Goal: Task Accomplishment & Management: Use online tool/utility

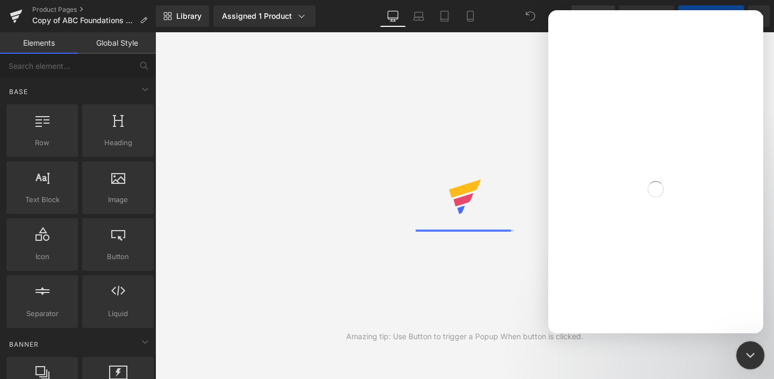
click at [750, 354] on icon "Close Intercom Messenger" at bounding box center [749, 354] width 8 height 4
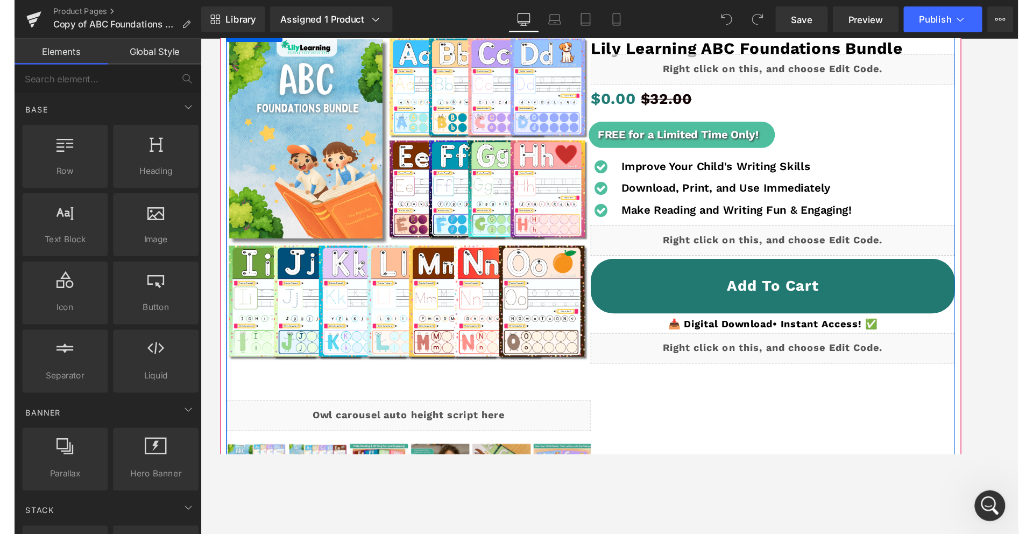
scroll to position [127, 0]
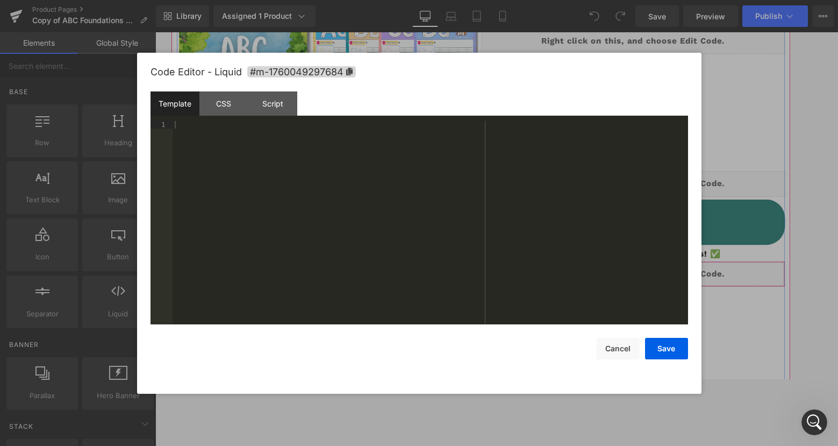
click at [674, 281] on icon at bounding box center [672, 282] width 8 height 8
click at [238, 108] on div "CSS" at bounding box center [224, 103] width 49 height 24
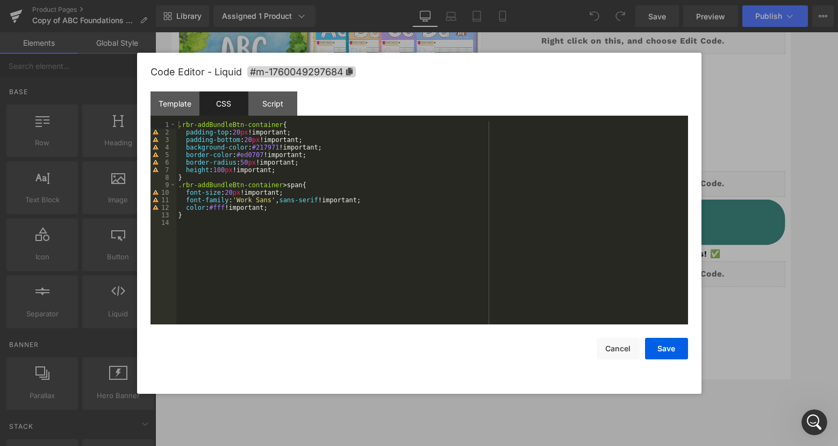
click at [231, 223] on div ".rbr-addBundleBtn-container { padding-top : 20 px !important; padding-bottom : …" at bounding box center [432, 230] width 512 height 218
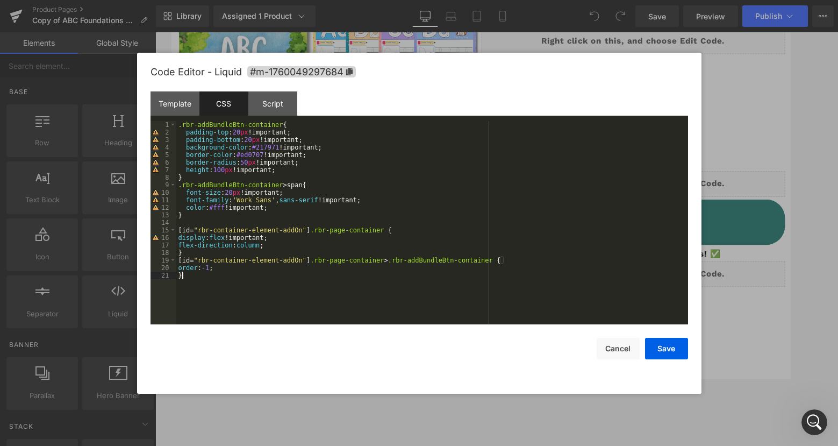
click at [201, 217] on div ".rbr-addBundleBtn-container { padding-top : 20 px !important; padding-bottom : …" at bounding box center [432, 230] width 512 height 218
click at [197, 227] on div ".rbr-addBundleBtn-container { padding-top : 20 px !important; padding-bottom : …" at bounding box center [432, 230] width 512 height 218
click at [197, 223] on div ".rbr-addBundleBtn-container { padding-top : 20 px !important; padding-bottom : …" at bounding box center [432, 230] width 512 height 218
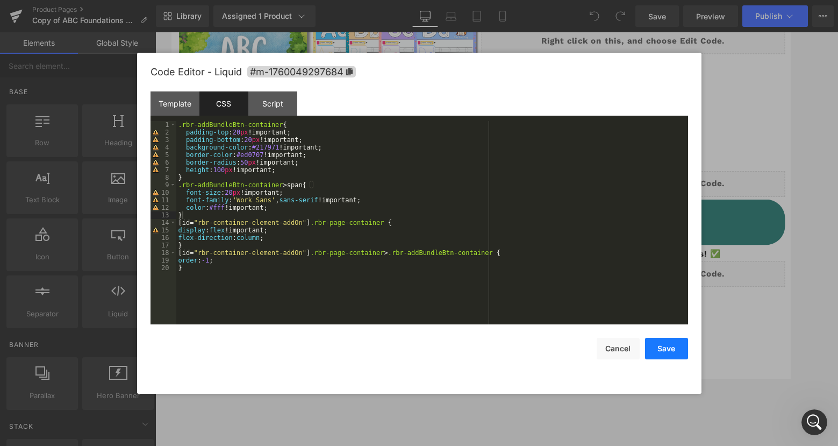
click at [677, 358] on button "Save" at bounding box center [666, 349] width 43 height 22
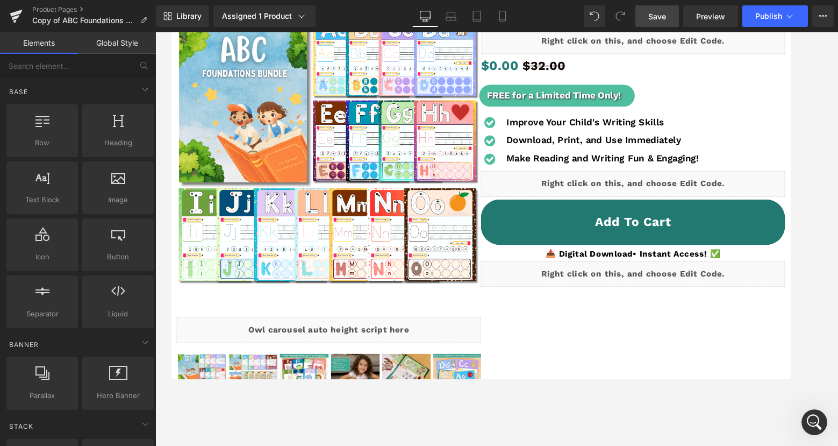
click at [656, 17] on span "Save" at bounding box center [658, 16] width 18 height 11
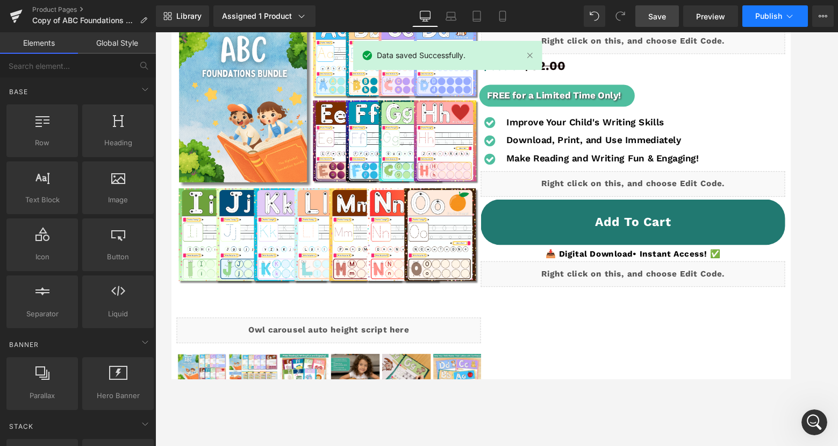
click at [760, 14] on span "Publish" at bounding box center [769, 16] width 27 height 9
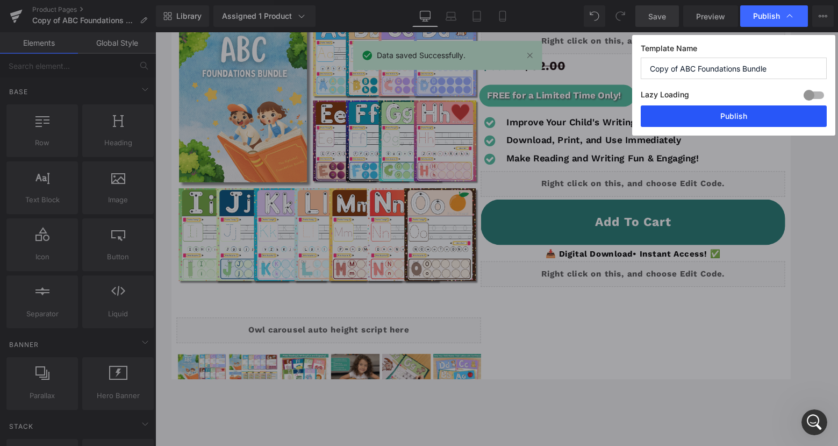
click at [751, 118] on button "Publish" at bounding box center [734, 116] width 186 height 22
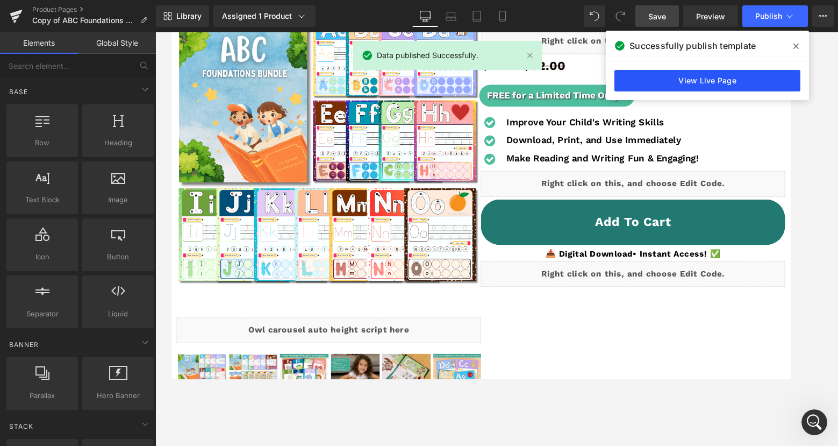
click at [726, 82] on link "View Live Page" at bounding box center [708, 81] width 186 height 22
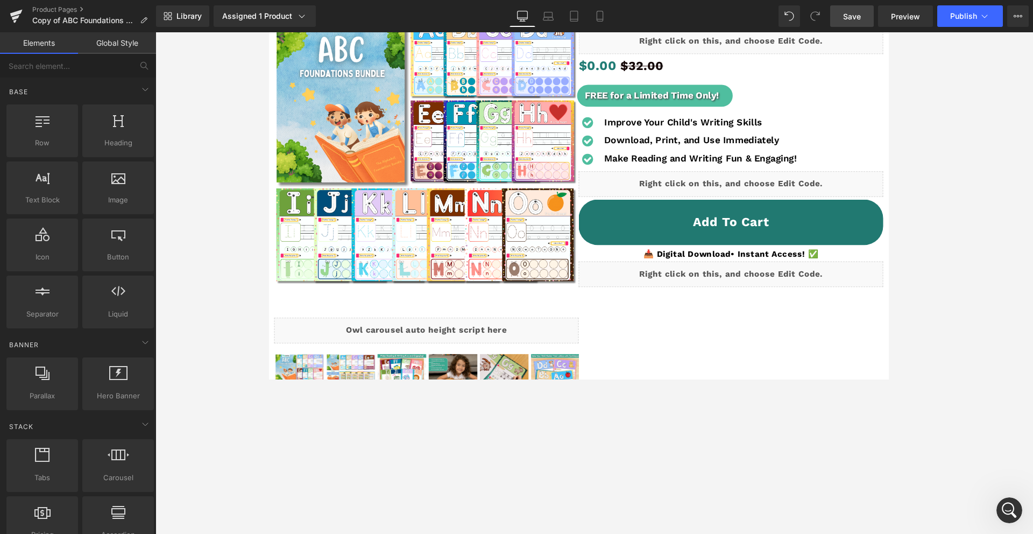
scroll to position [808, 0]
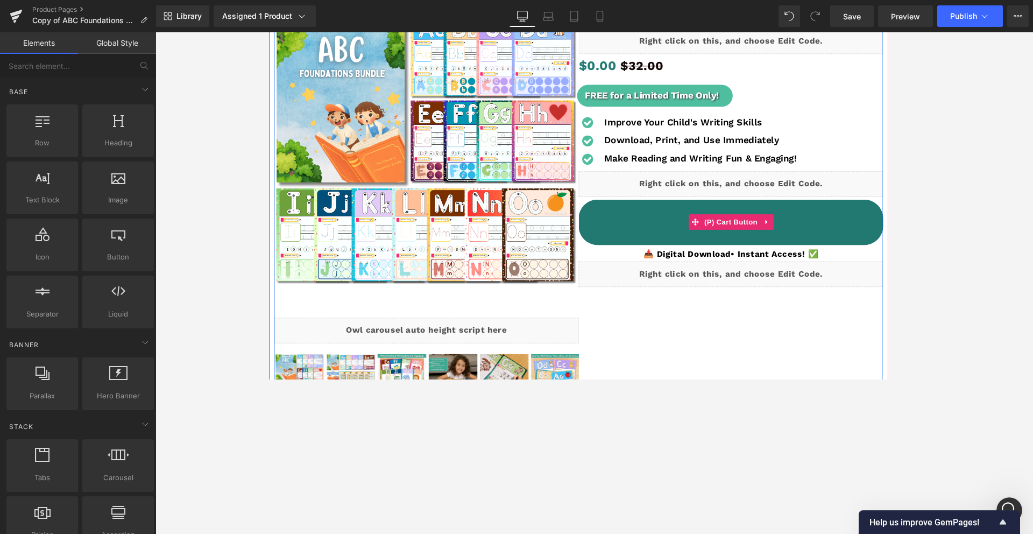
scroll to position [808, 0]
click at [772, 282] on div "Liquid" at bounding box center [754, 286] width 320 height 27
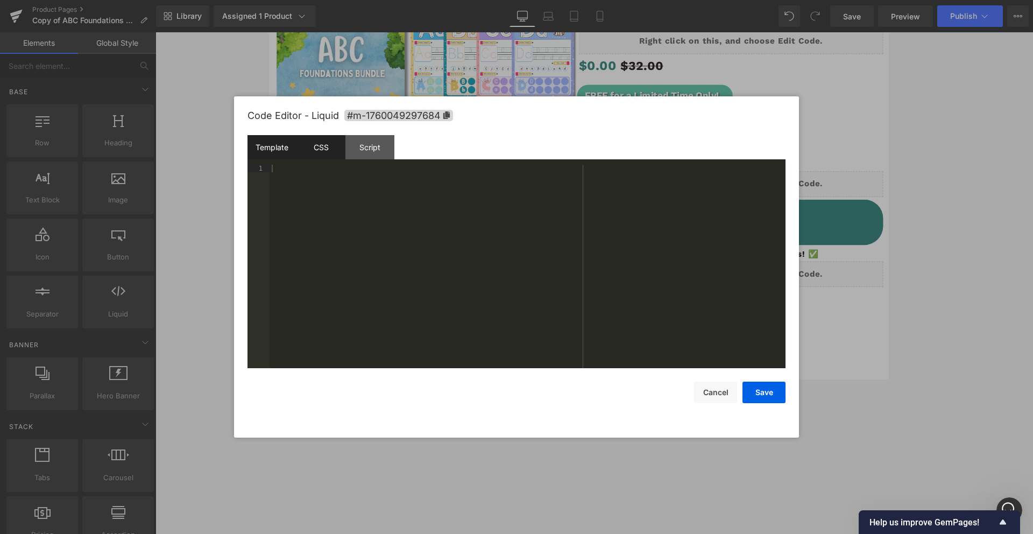
click at [329, 149] on div "CSS" at bounding box center [320, 147] width 49 height 24
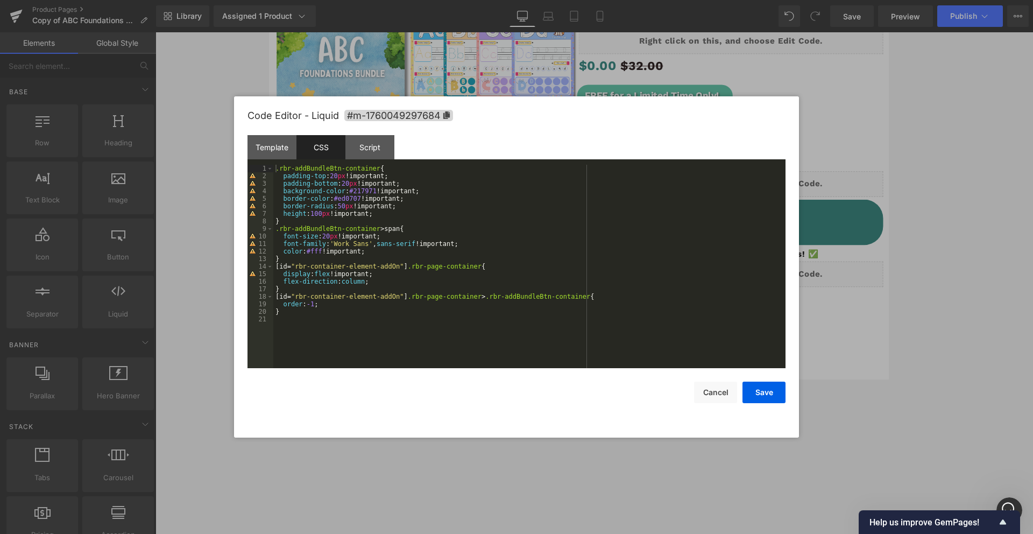
click at [343, 314] on div ".rbr-addBundleBtn-container { padding-top : 20 px !important; padding-bottom : …" at bounding box center [529, 274] width 512 height 218
click at [353, 318] on div ".rbr-addBundleBtn-container { padding-top : 20 px !important; padding-bottom : …" at bounding box center [529, 274] width 512 height 218
click at [768, 403] on div "Code Editor - Liquid #m-1760049297684 Template CSS Script Data 1 XXXXXXXXXXXXXX…" at bounding box center [516, 266] width 538 height 341
click at [772, 394] on button "Save" at bounding box center [763, 392] width 43 height 22
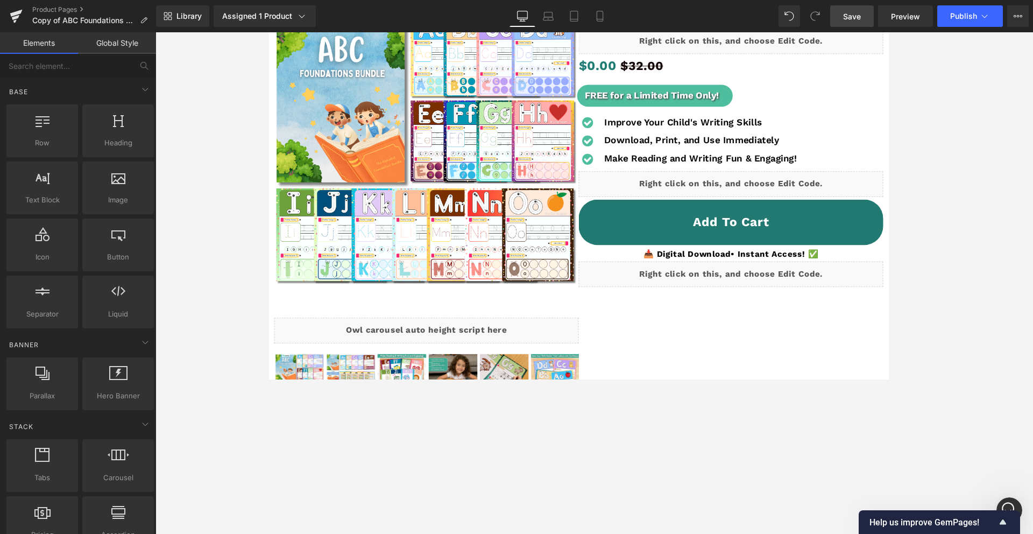
drag, startPoint x: 856, startPoint y: 16, endPoint x: 851, endPoint y: 25, distance: 10.1
click at [855, 16] on span "Save" at bounding box center [852, 16] width 18 height 11
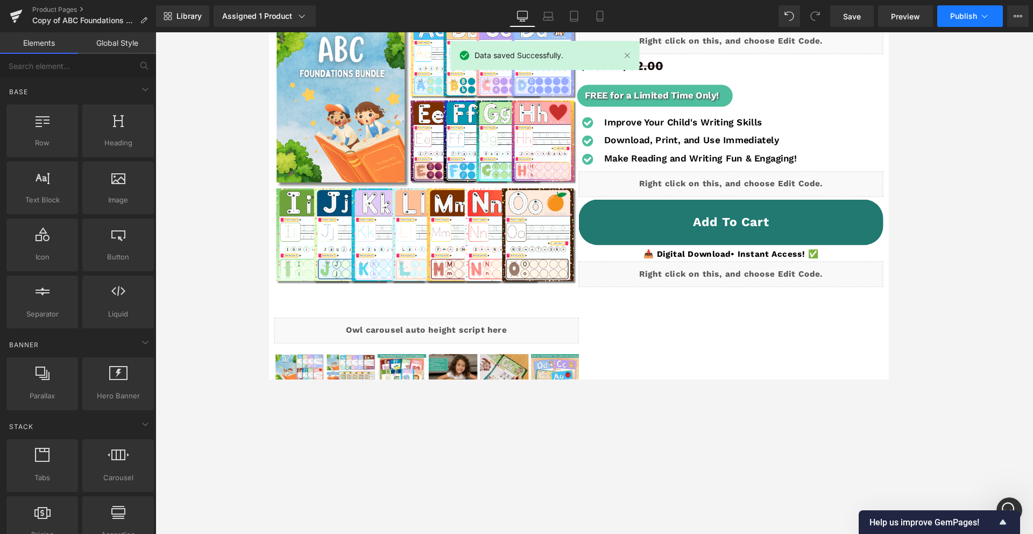
click at [957, 15] on span "Publish" at bounding box center [963, 16] width 27 height 9
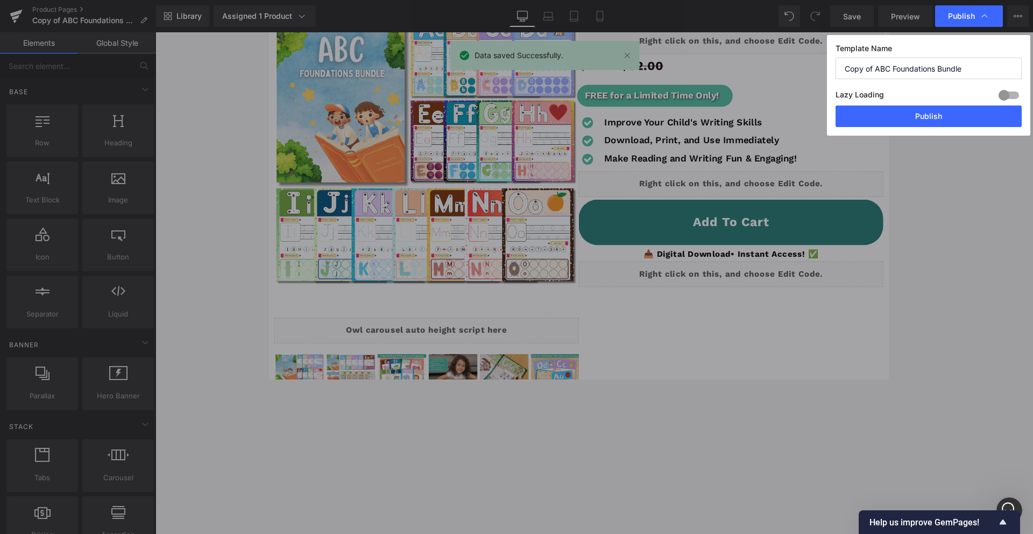
click at [909, 124] on button "Publish" at bounding box center [928, 116] width 186 height 22
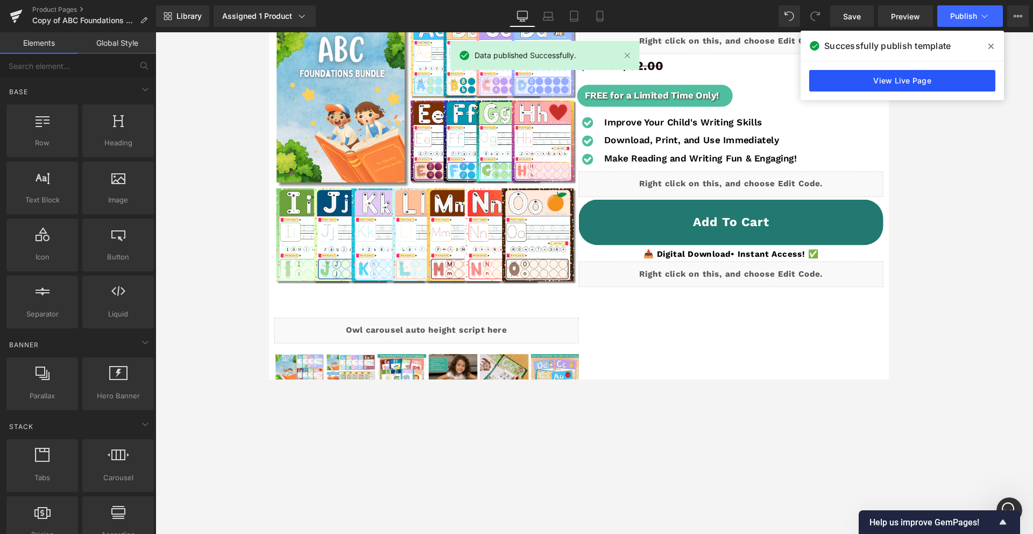
click at [918, 82] on link "View Live Page" at bounding box center [902, 81] width 186 height 22
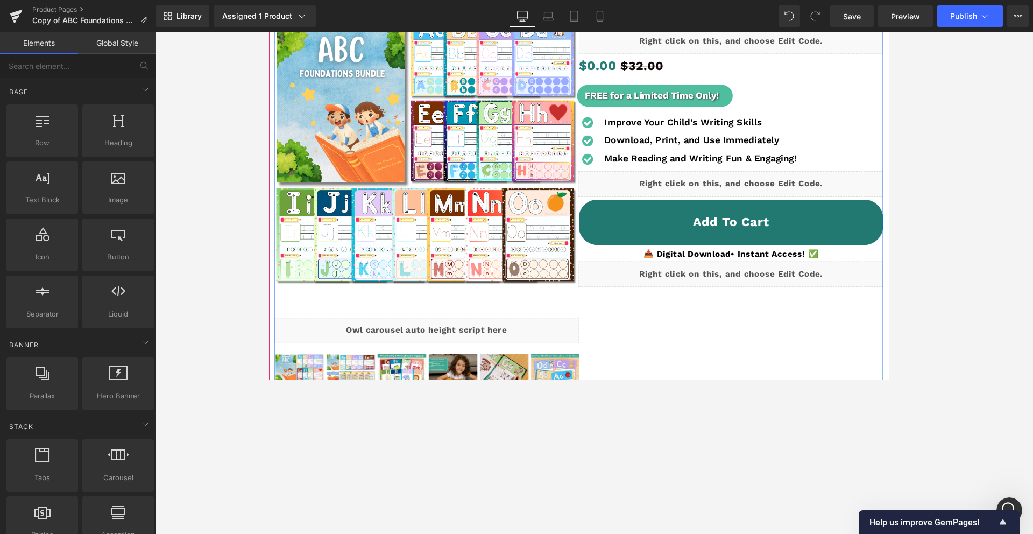
click at [772, 281] on link at bounding box center [765, 281] width 11 height 13
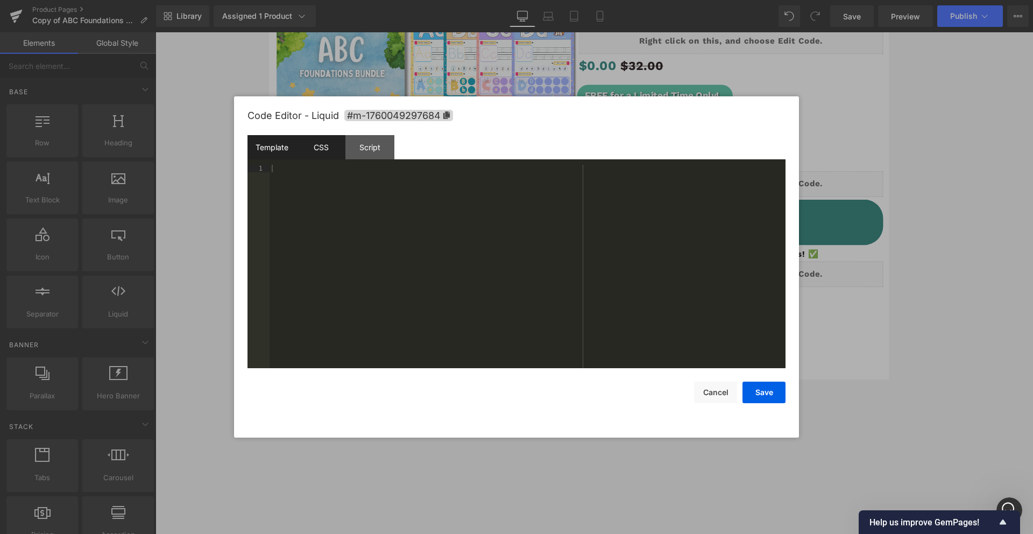
click at [314, 143] on div "CSS" at bounding box center [320, 147] width 49 height 24
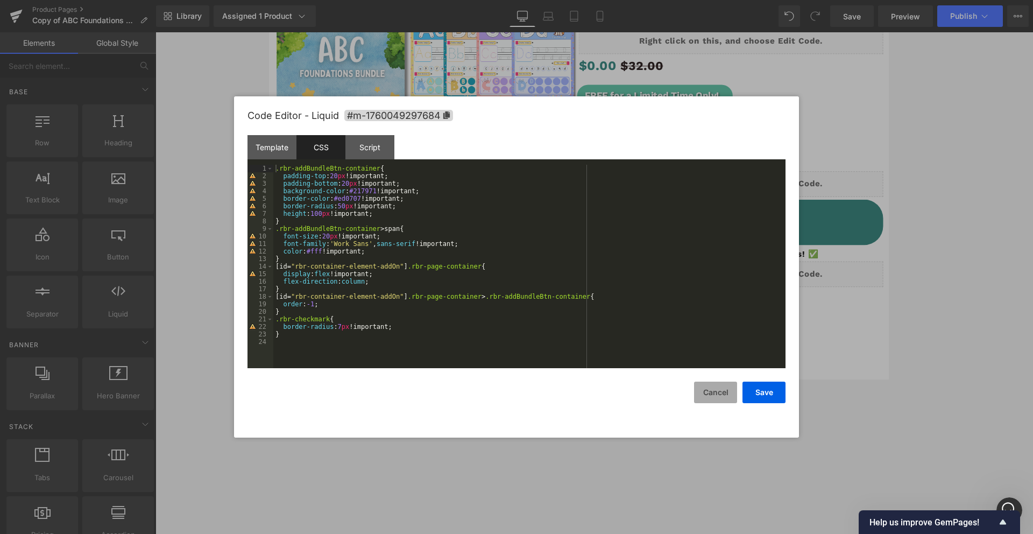
click at [717, 395] on button "Cancel" at bounding box center [715, 392] width 43 height 22
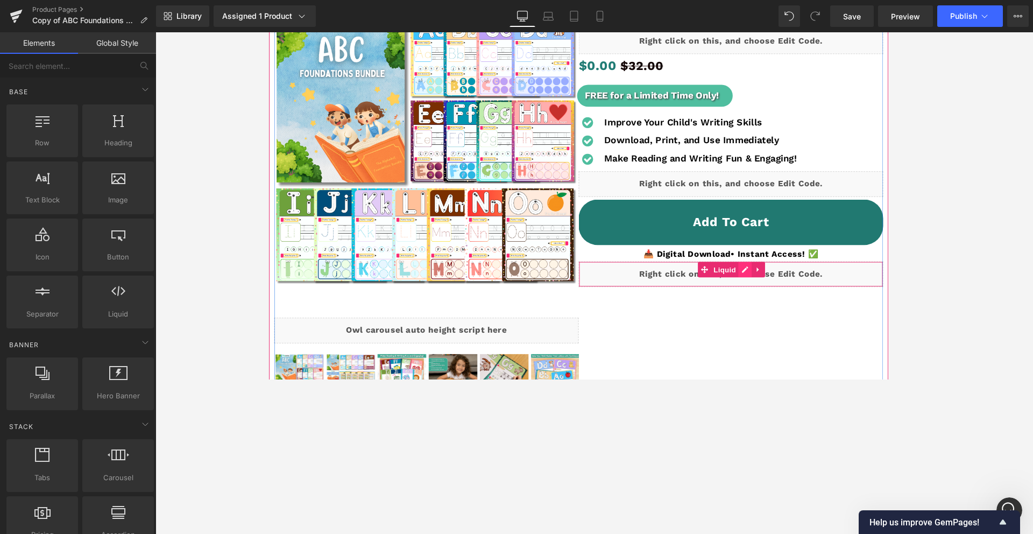
click at [770, 280] on div "Liquid" at bounding box center [754, 286] width 320 height 27
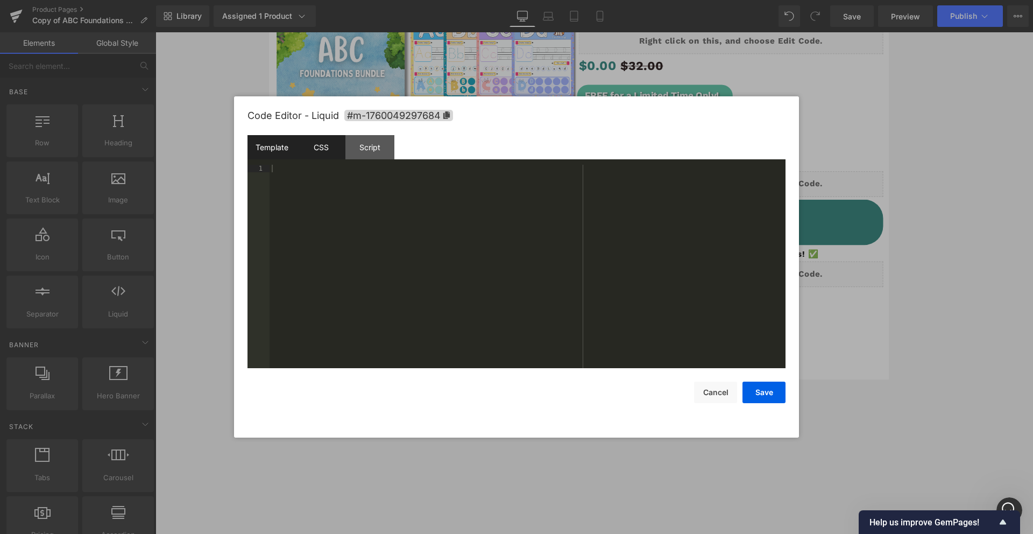
click at [324, 143] on div "CSS" at bounding box center [320, 147] width 49 height 24
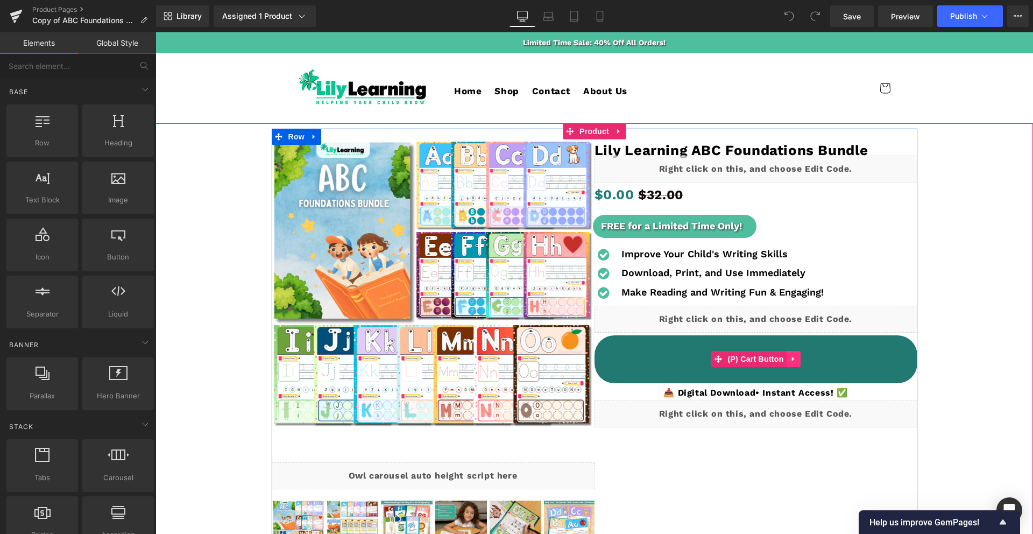
click at [792, 360] on icon at bounding box center [792, 359] width 2 height 5
click at [798, 359] on icon at bounding box center [800, 359] width 8 height 8
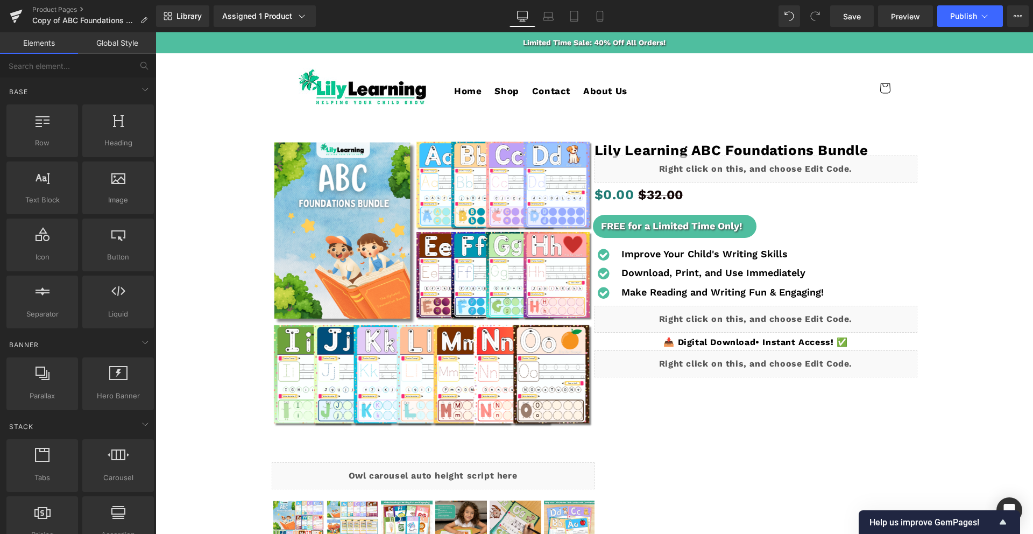
drag, startPoint x: 861, startPoint y: 24, endPoint x: 864, endPoint y: 29, distance: 5.5
click at [860, 25] on link "Save" at bounding box center [852, 16] width 44 height 22
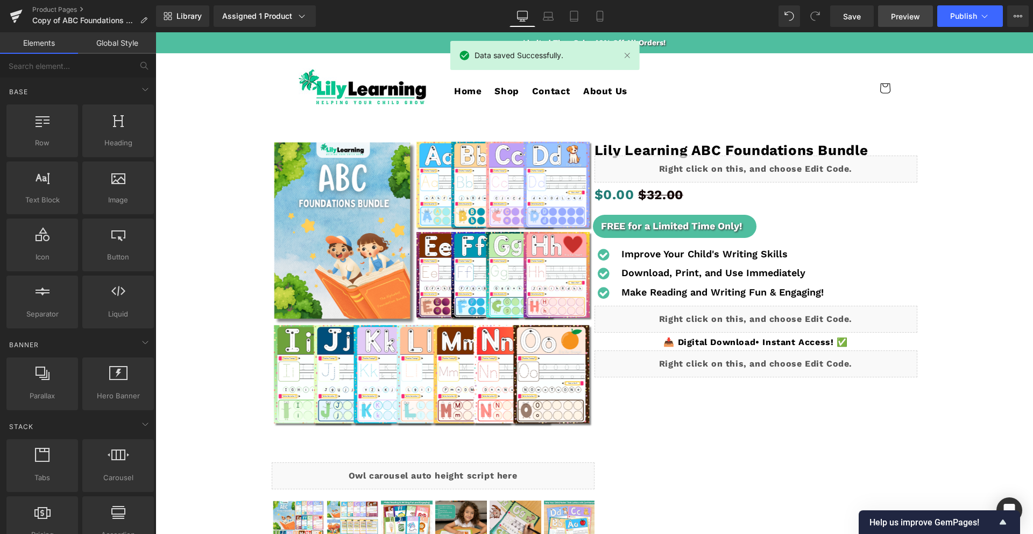
click at [901, 21] on span "Preview" at bounding box center [905, 16] width 29 height 11
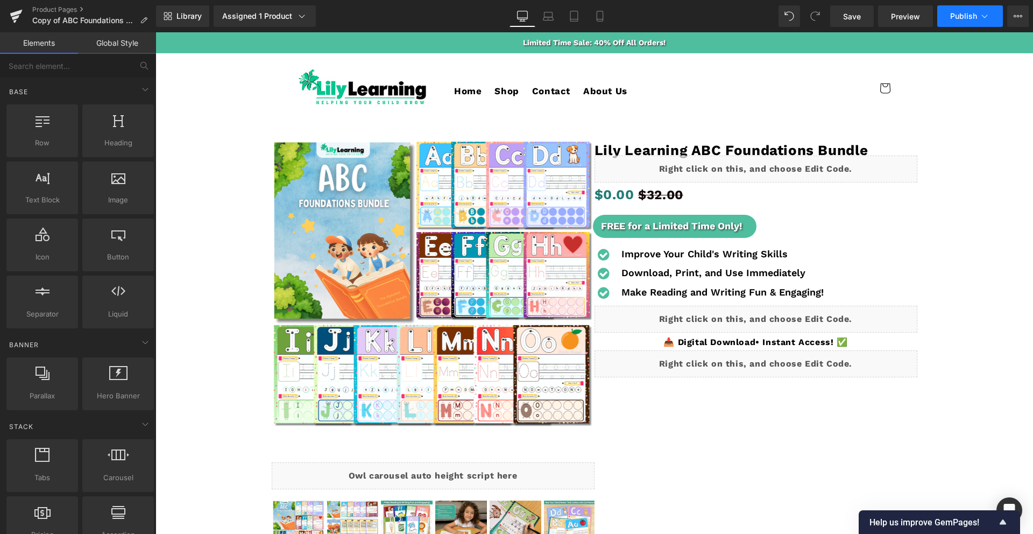
click at [959, 25] on button "Publish" at bounding box center [970, 16] width 66 height 22
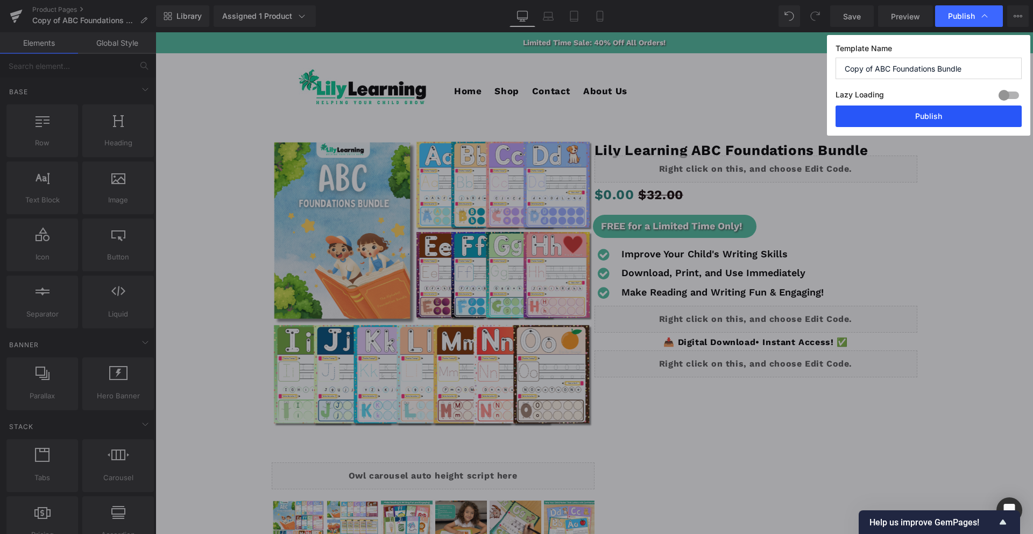
click at [943, 119] on button "Publish" at bounding box center [928, 116] width 186 height 22
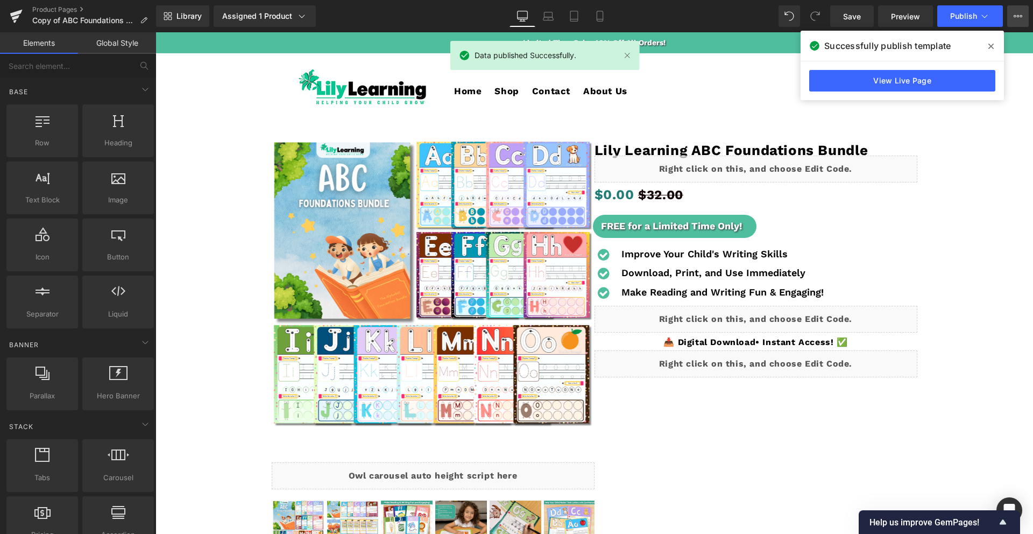
click at [1015, 21] on button "View Live Page View with current Template Save Template to Library Schedule Pub…" at bounding box center [1018, 16] width 22 height 22
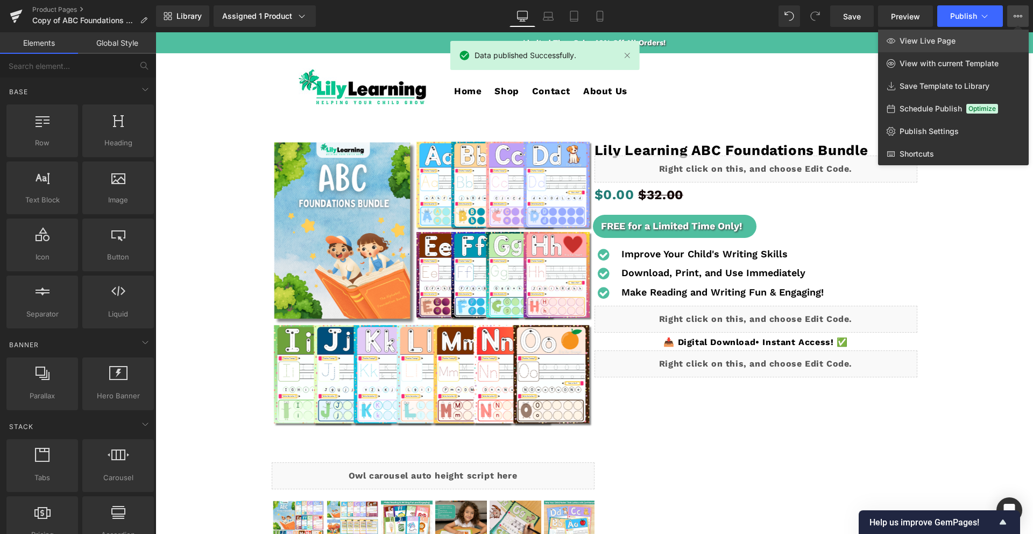
click at [964, 41] on link "View Live Page" at bounding box center [953, 41] width 151 height 23
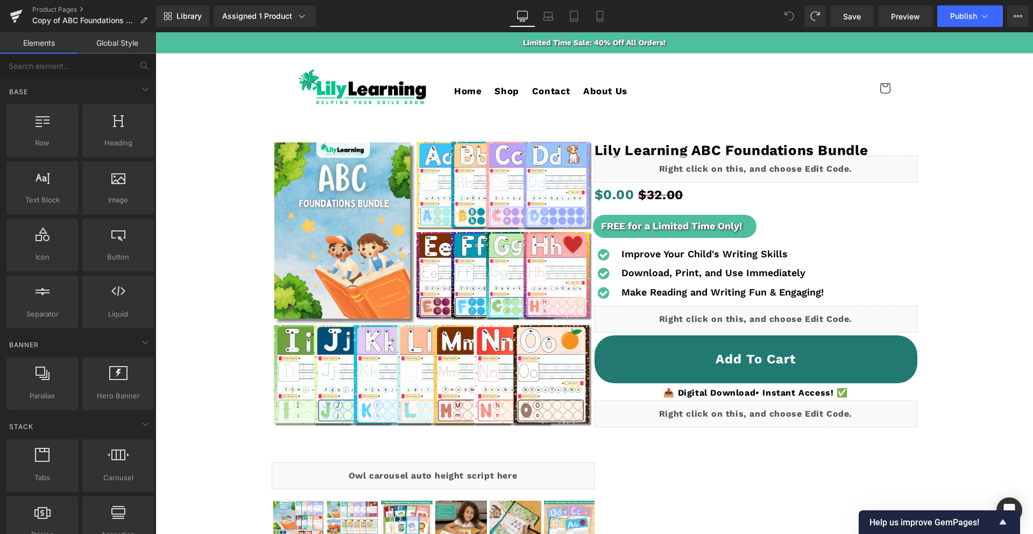
click at [790, 15] on icon at bounding box center [789, 16] width 10 height 10
click at [844, 17] on span "Save" at bounding box center [852, 16] width 18 height 11
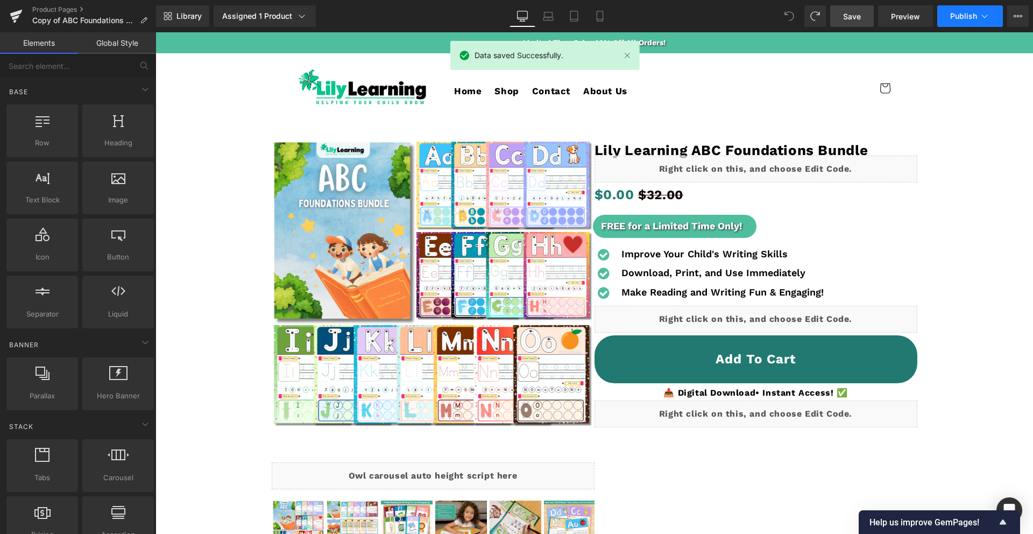
click at [950, 10] on button "Publish" at bounding box center [970, 16] width 66 height 22
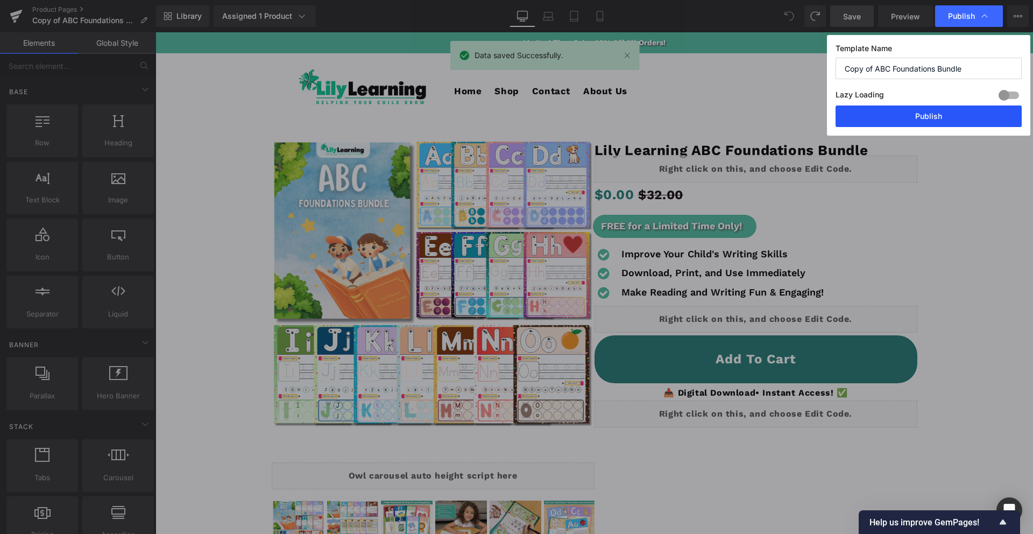
click at [916, 111] on button "Publish" at bounding box center [928, 116] width 186 height 22
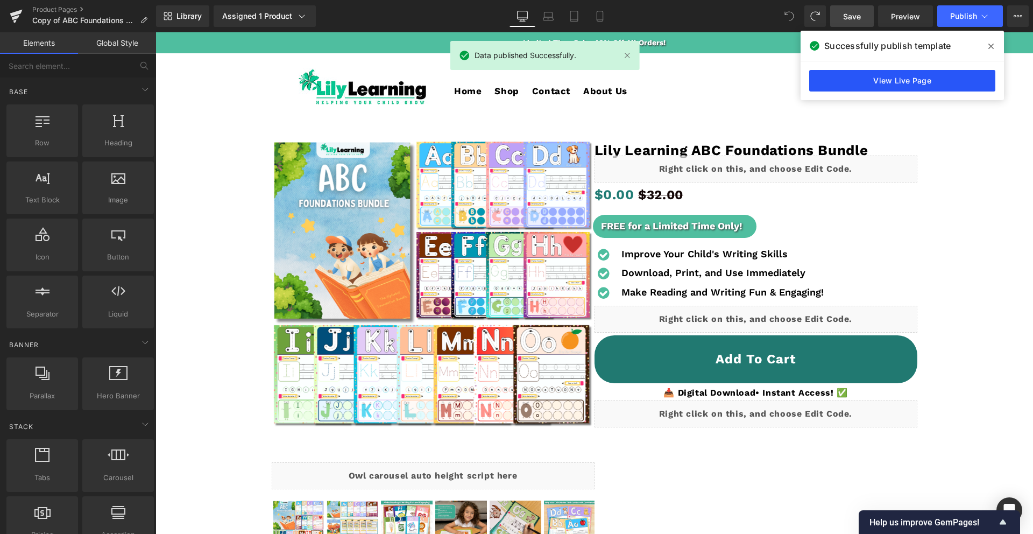
click at [922, 83] on link "View Live Page" at bounding box center [902, 81] width 186 height 22
